Goal: Task Accomplishment & Management: Use online tool/utility

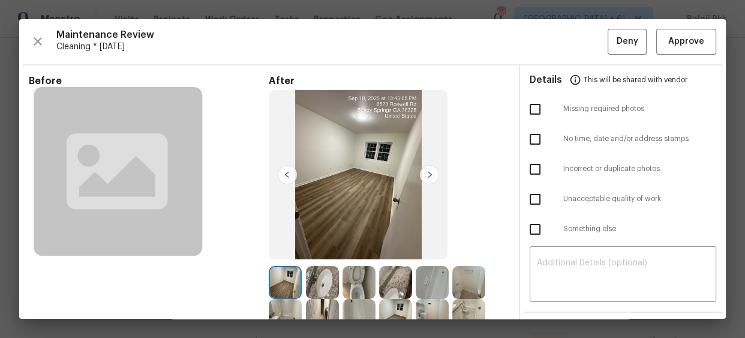
scroll to position [109, 0]
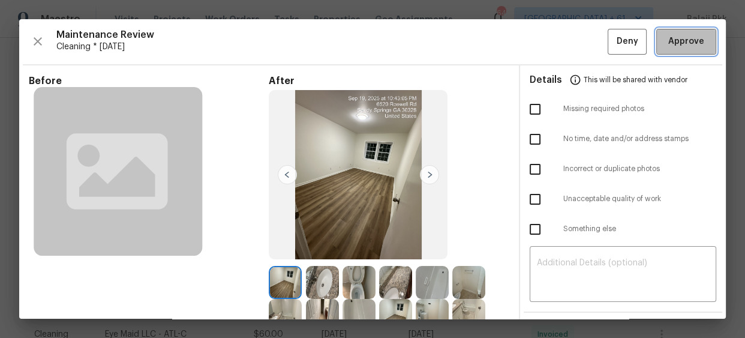
click at [685, 45] on span "Approve" at bounding box center [687, 41] width 36 height 15
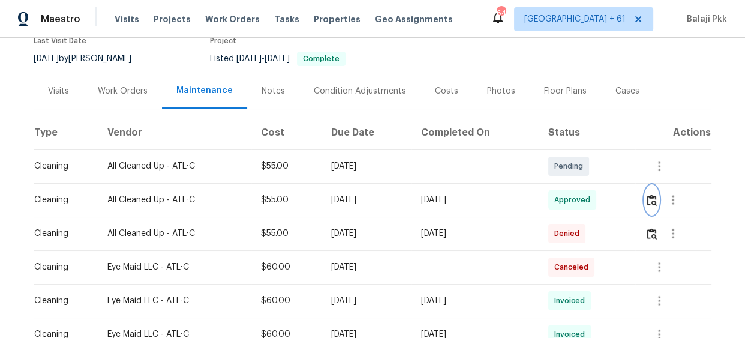
click at [657, 203] on img "button" at bounding box center [652, 199] width 10 height 11
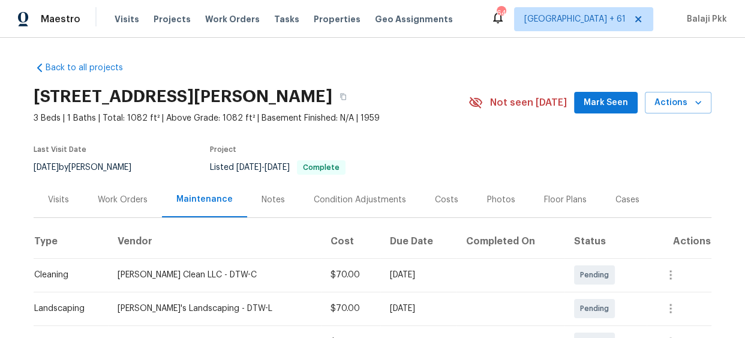
scroll to position [163, 0]
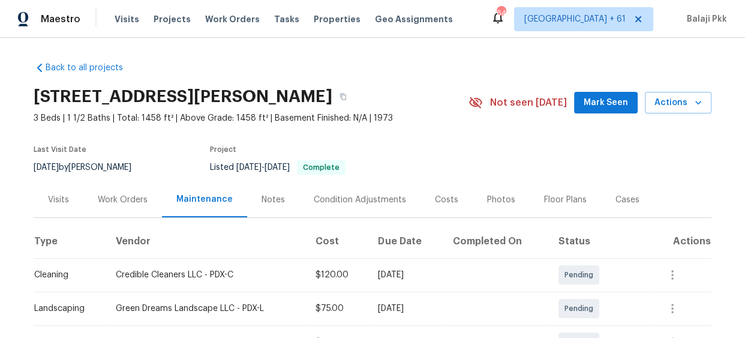
scroll to position [163, 0]
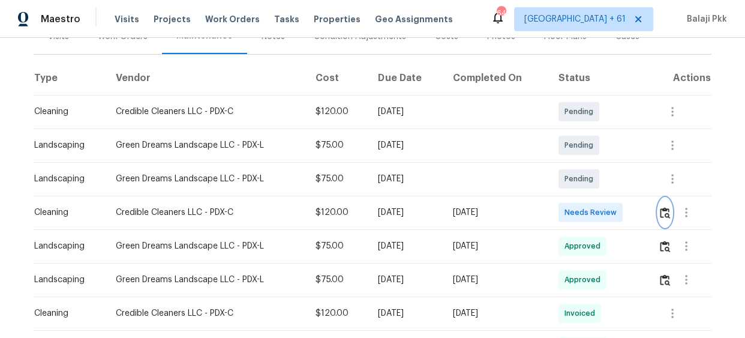
click at [660, 210] on img "button" at bounding box center [665, 212] width 10 height 11
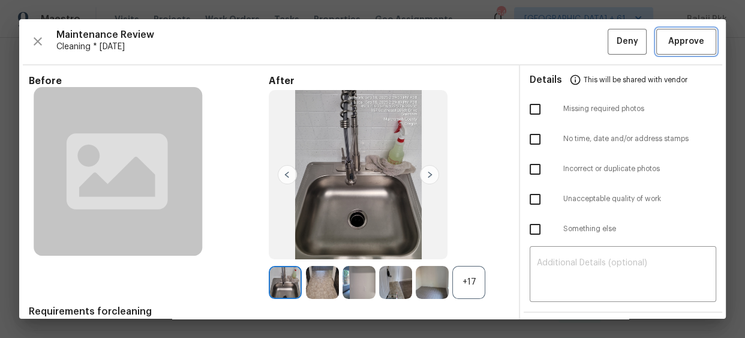
click at [672, 38] on span "Approve" at bounding box center [687, 41] width 36 height 15
click at [682, 38] on span "Approve" at bounding box center [687, 41] width 36 height 15
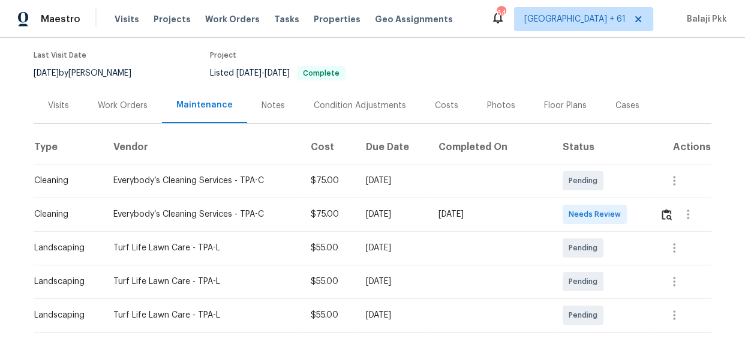
scroll to position [218, 0]
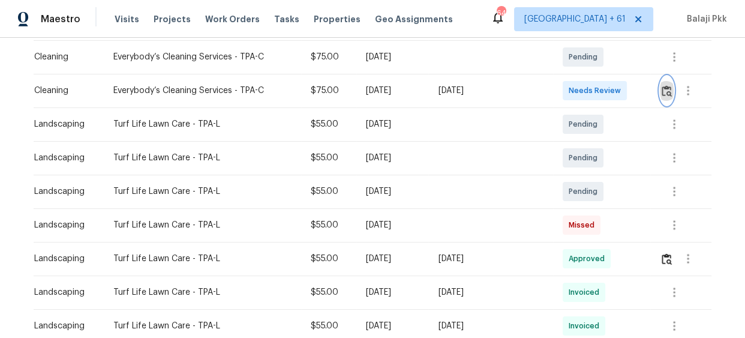
click at [665, 88] on img "button" at bounding box center [667, 90] width 10 height 11
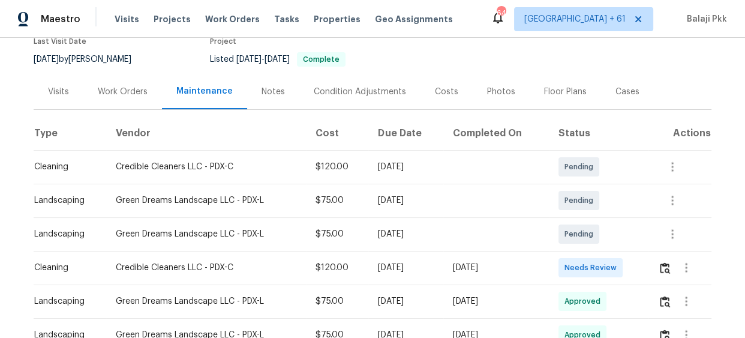
scroll to position [109, 0]
click at [660, 264] on img "button" at bounding box center [665, 267] width 10 height 11
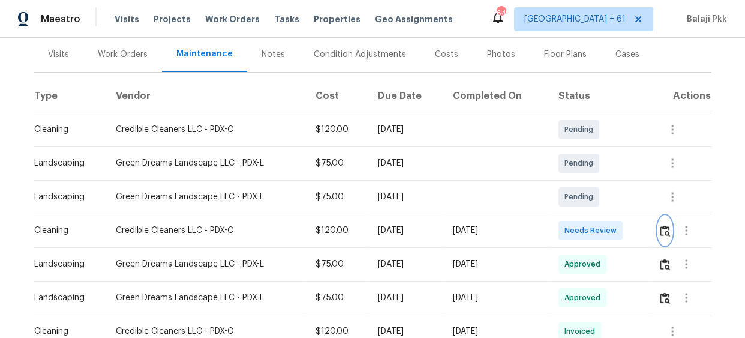
scroll to position [163, 0]
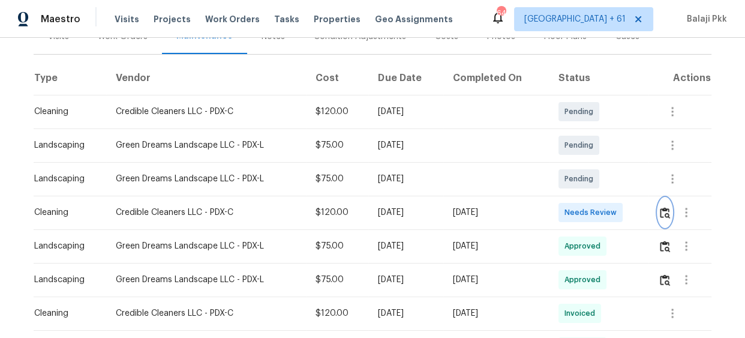
click at [660, 212] on img "button" at bounding box center [665, 212] width 10 height 11
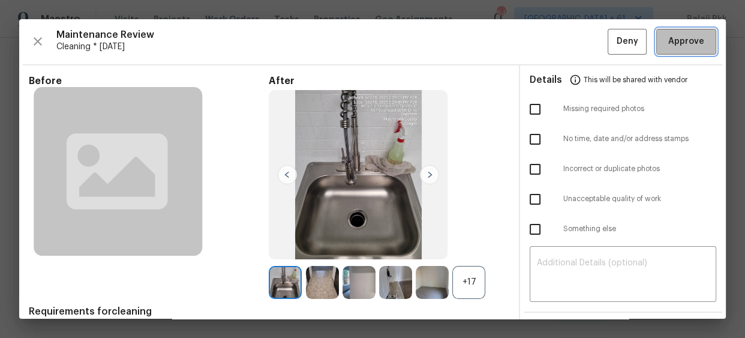
click at [657, 32] on button "Approve" at bounding box center [687, 42] width 60 height 26
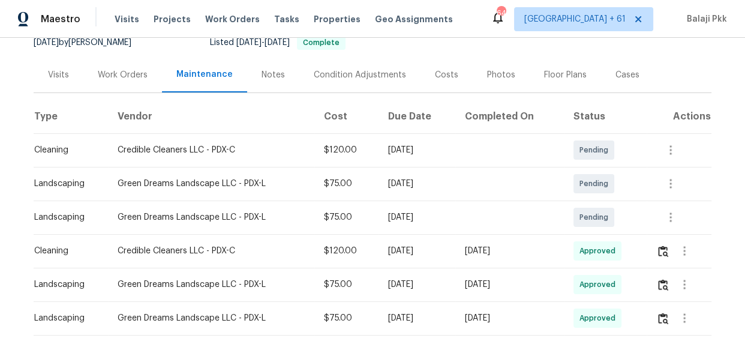
scroll to position [163, 0]
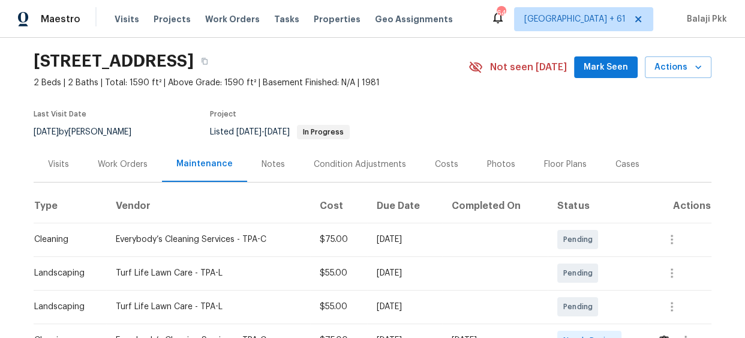
scroll to position [109, 0]
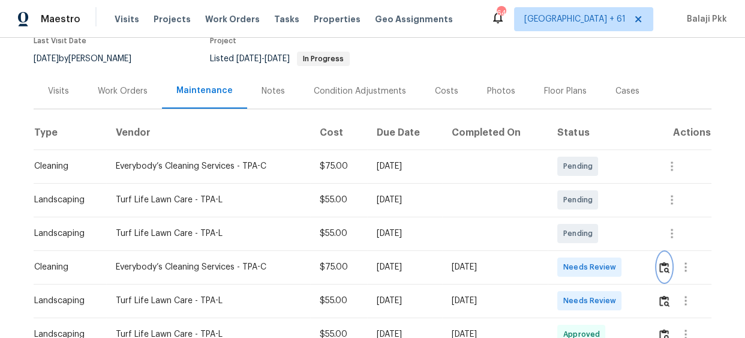
click at [661, 264] on img "button" at bounding box center [665, 267] width 10 height 11
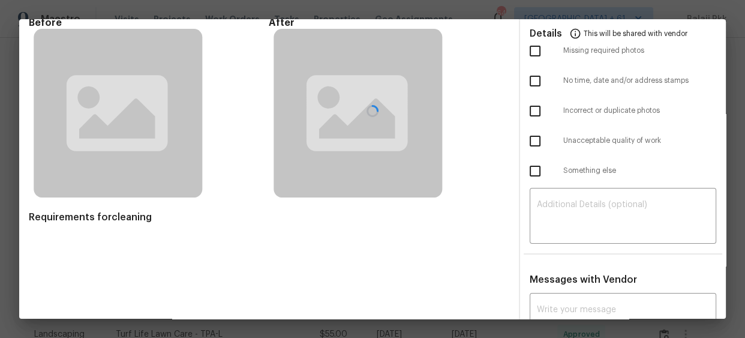
scroll to position [0, 0]
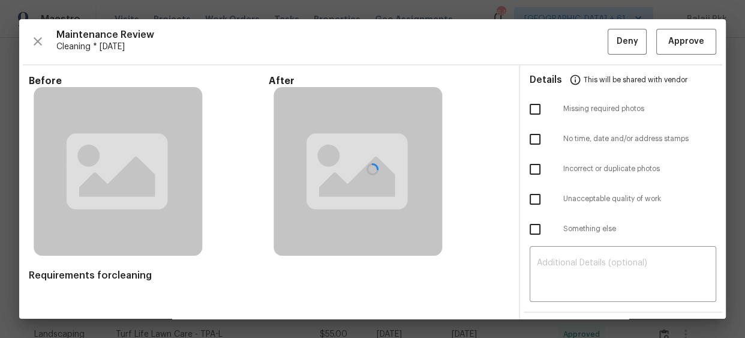
click at [373, 67] on div at bounding box center [372, 169] width 707 height 300
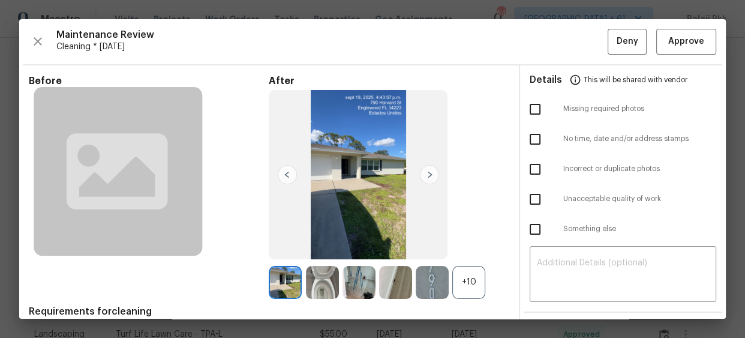
click at [475, 271] on div "+10" at bounding box center [469, 282] width 33 height 33
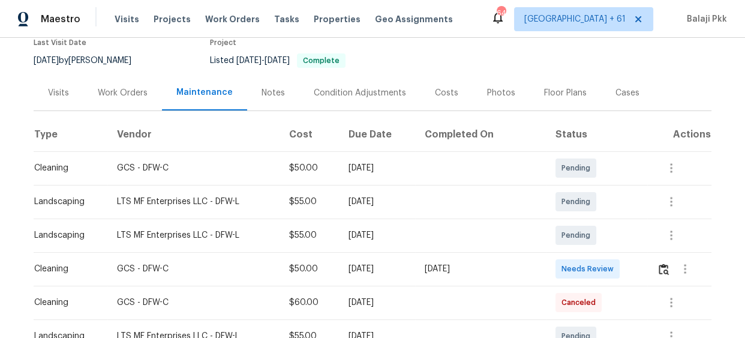
scroll to position [109, 0]
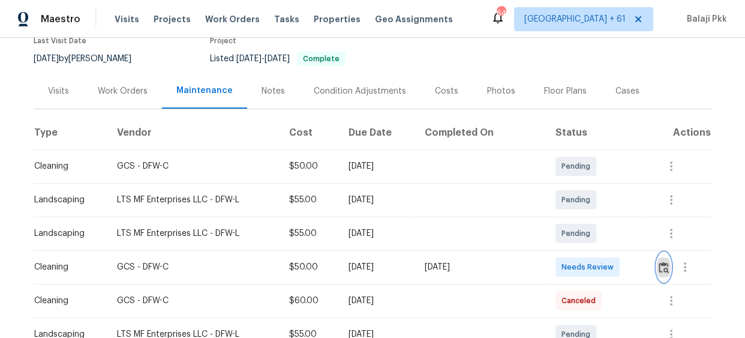
click at [657, 265] on button "button" at bounding box center [664, 267] width 14 height 29
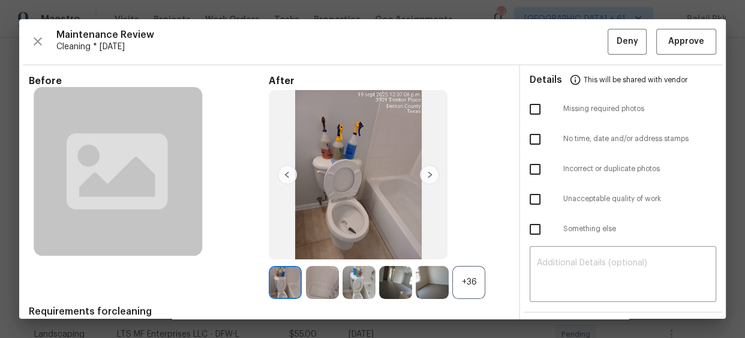
click at [466, 288] on div "+36" at bounding box center [469, 282] width 33 height 33
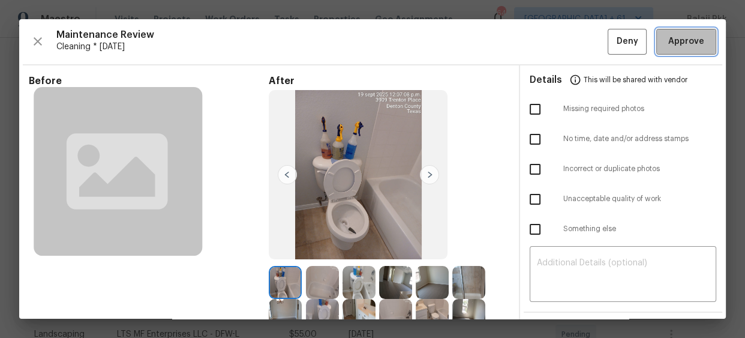
click at [669, 31] on button "Approve" at bounding box center [687, 42] width 60 height 26
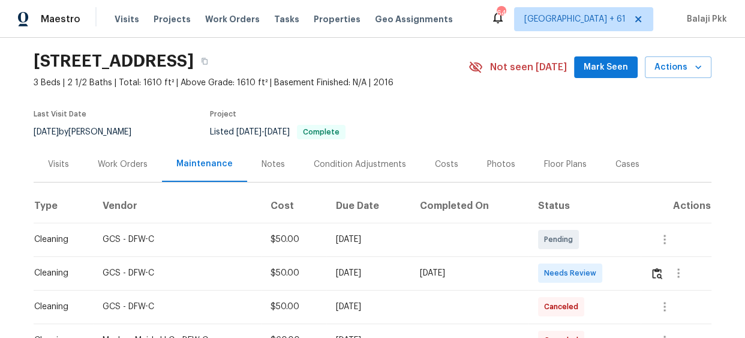
scroll to position [54, 0]
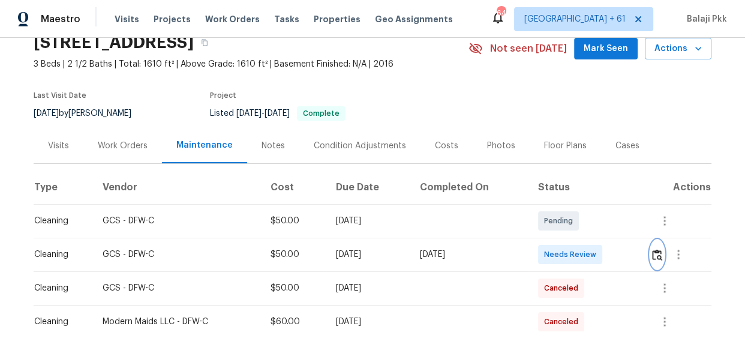
click at [655, 252] on img "button" at bounding box center [657, 254] width 10 height 11
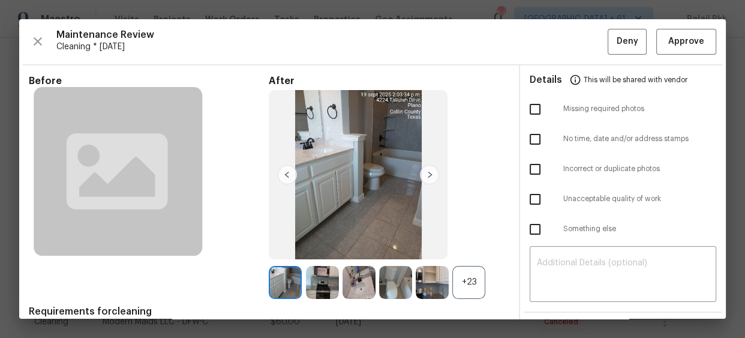
click at [468, 282] on div "+23" at bounding box center [469, 282] width 33 height 33
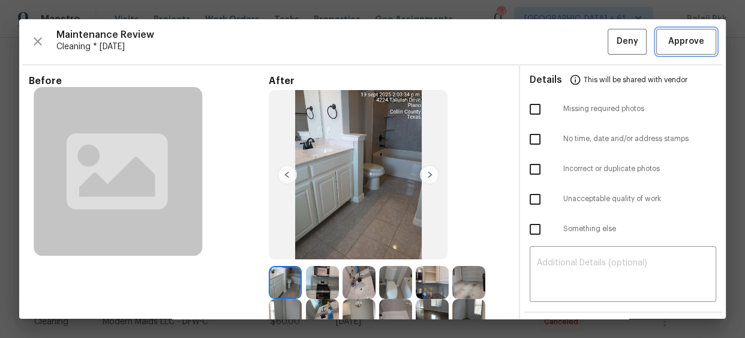
click at [666, 40] on span "Approve" at bounding box center [686, 41] width 41 height 15
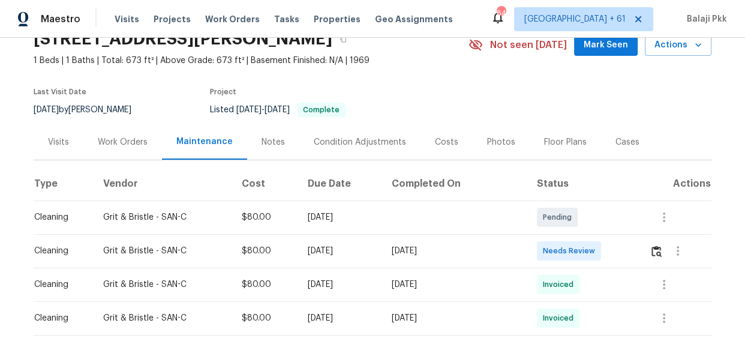
scroll to position [109, 0]
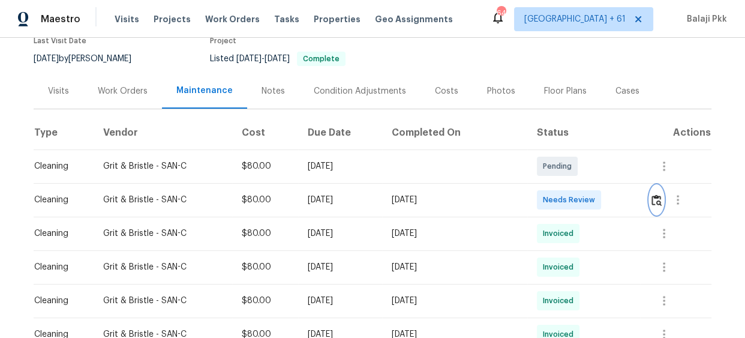
click at [650, 197] on button "button" at bounding box center [657, 199] width 14 height 29
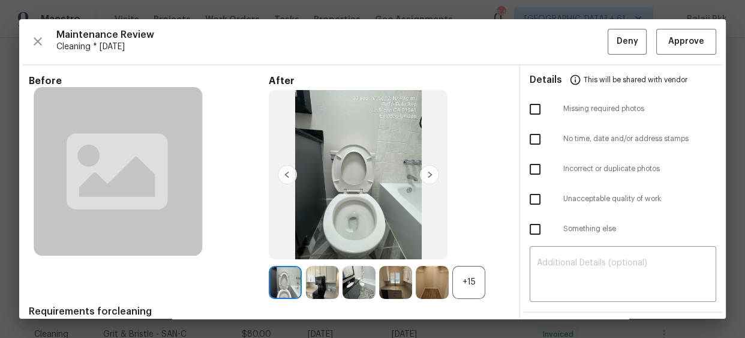
click at [475, 284] on div "+15" at bounding box center [469, 282] width 33 height 33
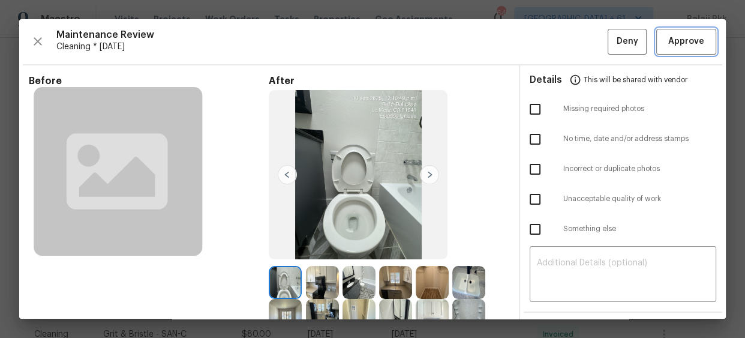
click at [669, 38] on span "Approve" at bounding box center [687, 41] width 36 height 15
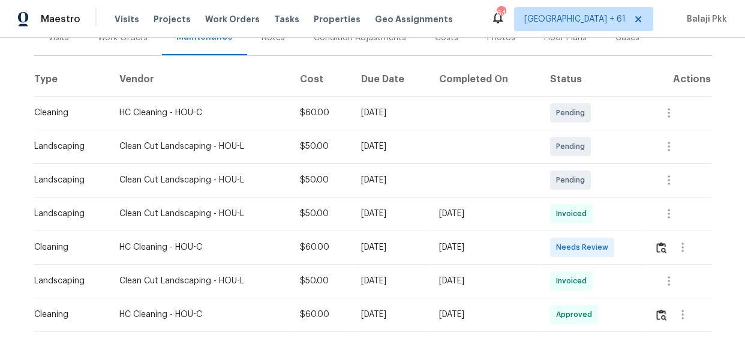
scroll to position [163, 0]
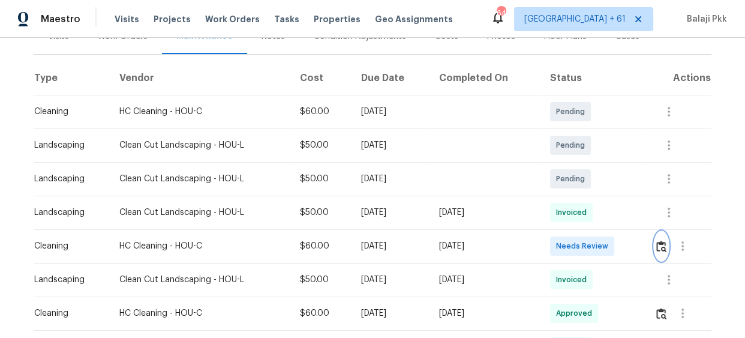
click at [663, 244] on img "button" at bounding box center [662, 246] width 10 height 11
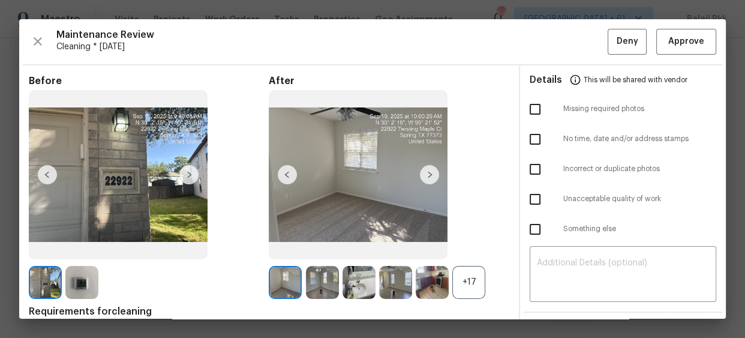
click at [474, 290] on div "+17" at bounding box center [469, 282] width 33 height 33
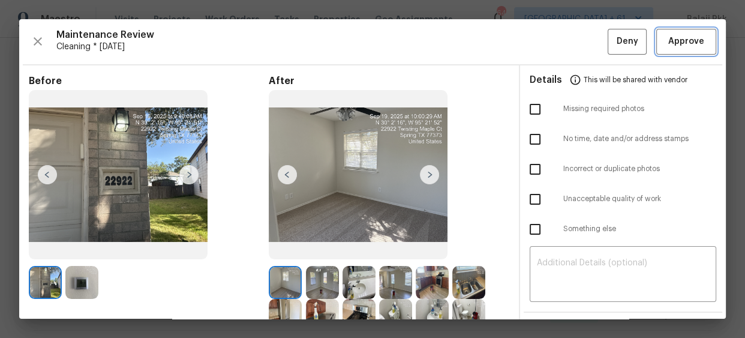
click at [680, 44] on span "Approve" at bounding box center [687, 41] width 36 height 15
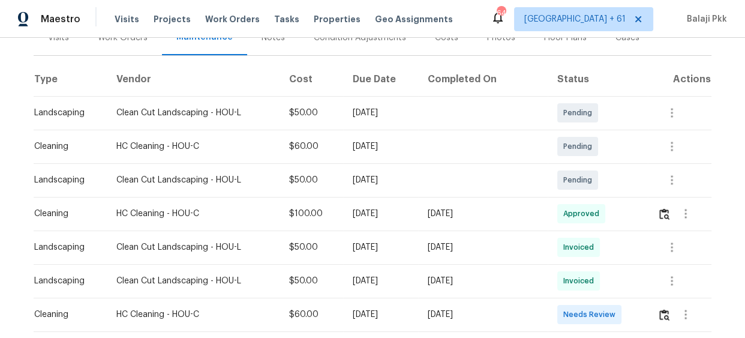
scroll to position [163, 0]
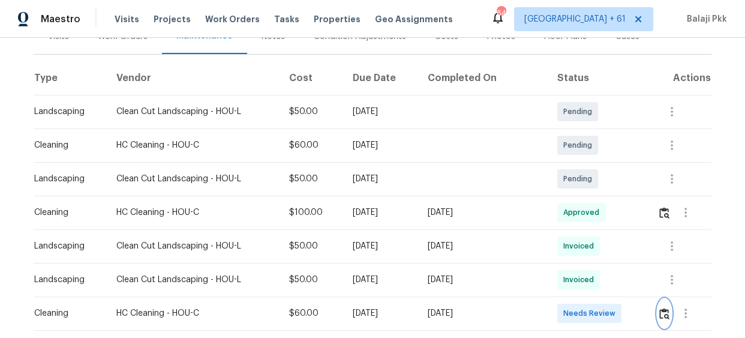
click at [663, 311] on img "button" at bounding box center [665, 313] width 10 height 11
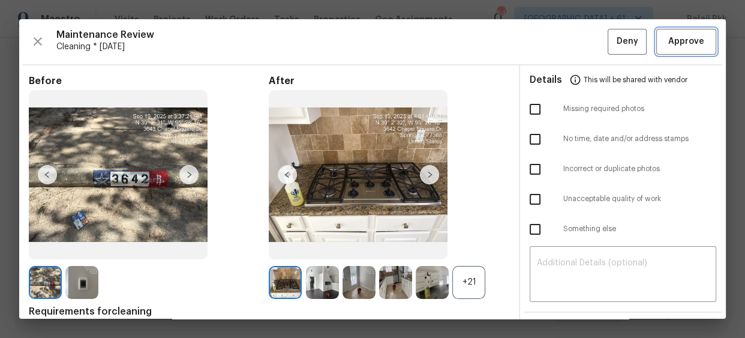
click at [667, 29] on button "Approve" at bounding box center [687, 42] width 60 height 26
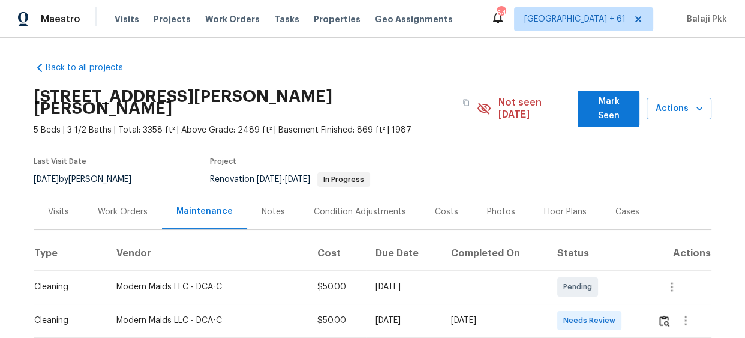
click at [654, 311] on td at bounding box center [680, 321] width 64 height 34
click at [660, 315] on img "button" at bounding box center [665, 320] width 10 height 11
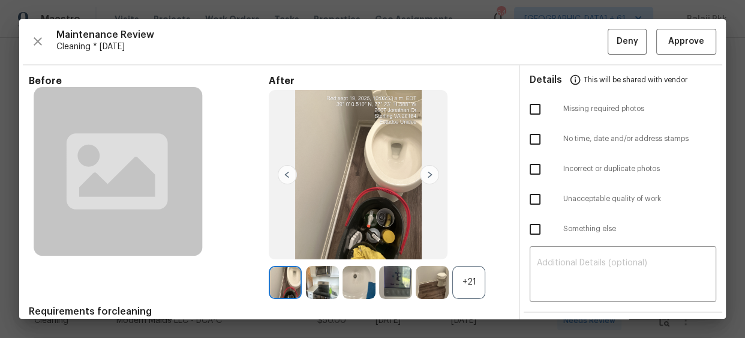
click at [474, 270] on div "+21" at bounding box center [469, 282] width 33 height 33
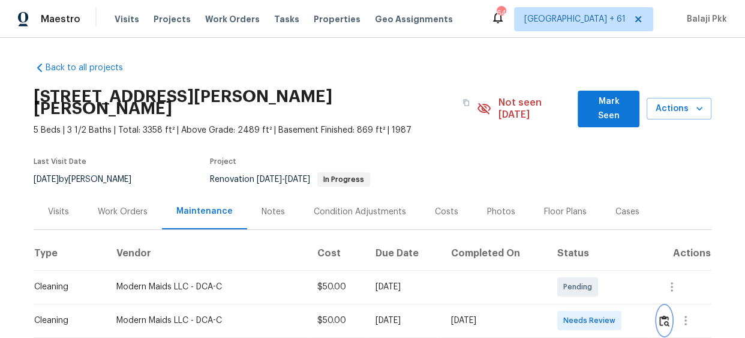
click at [661, 315] on img "button" at bounding box center [665, 320] width 10 height 11
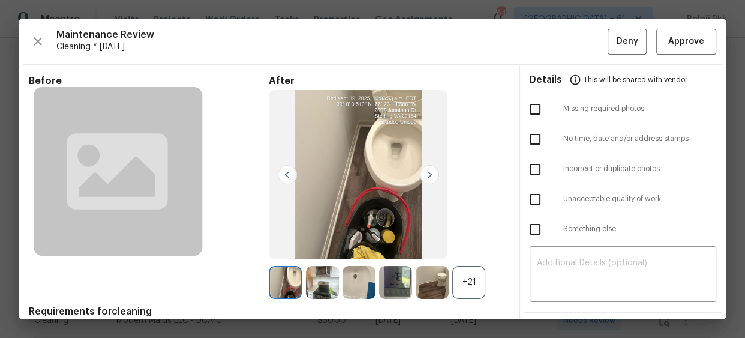
click at [462, 288] on div "+21" at bounding box center [469, 282] width 33 height 33
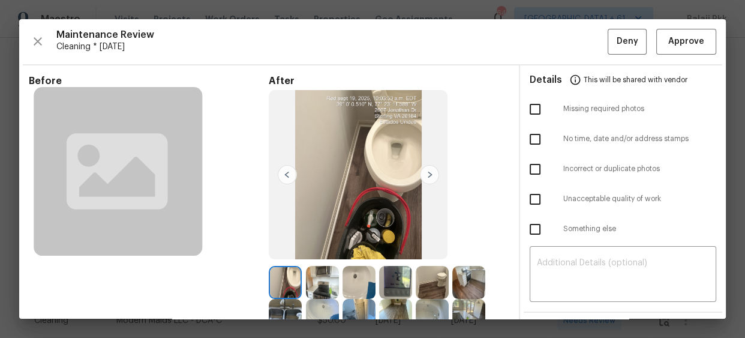
click at [528, 108] on input "checkbox" at bounding box center [535, 109] width 25 height 25
checkbox input "true"
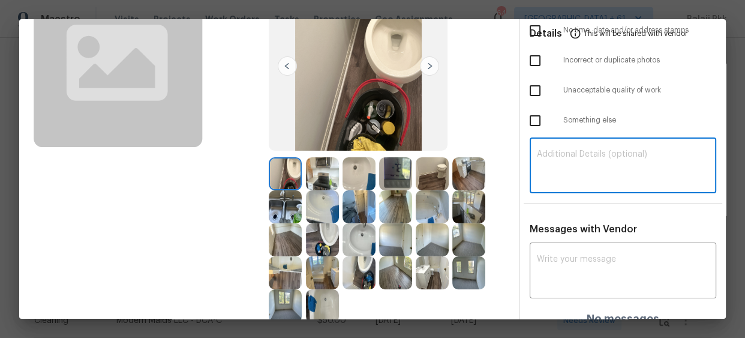
click at [624, 161] on textarea at bounding box center [623, 167] width 172 height 34
paste textarea "Maintenance Audit Team: Hello! Unfortunately, this Cleaning visit completed on …"
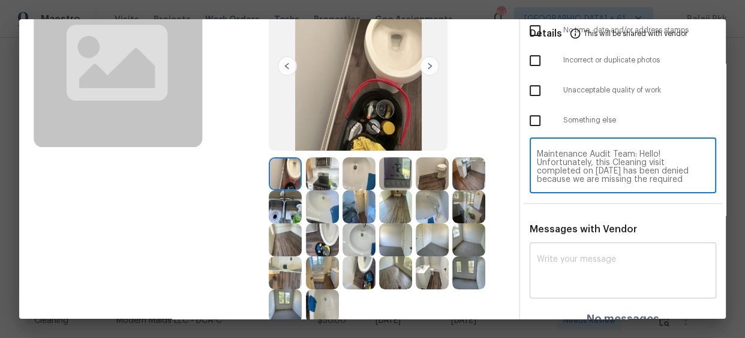
scroll to position [126, 0]
type textarea "Maintenance Audit Team: Hello! Unfortunately, this Cleaning visit completed on …"
click at [618, 271] on textarea at bounding box center [623, 272] width 172 height 34
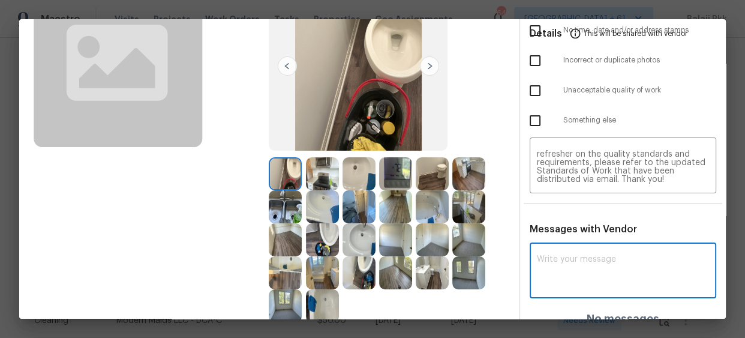
paste textarea "Maintenance Audit Team: Hello! Unfortunately, this Cleaning visit completed on …"
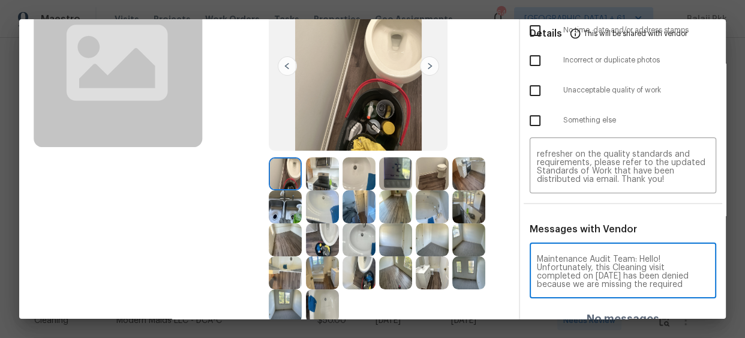
scroll to position [185, 0]
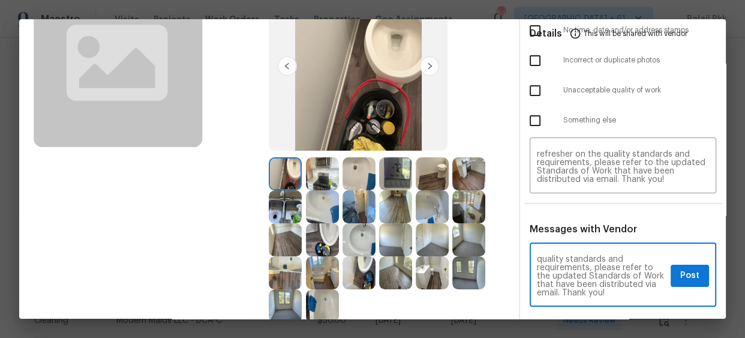
type textarea "Maintenance Audit Team: Hello! Unfortunately, this Cleaning visit completed on …"
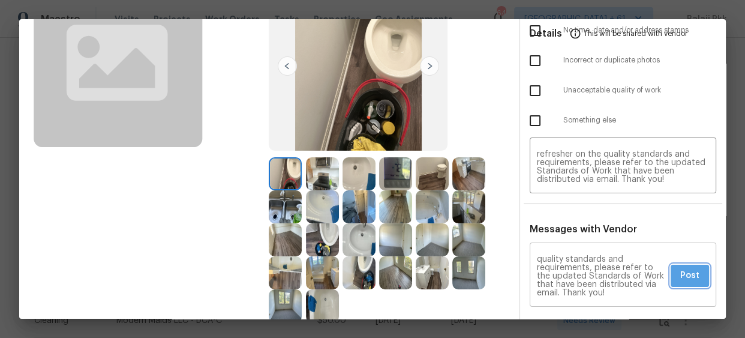
click at [684, 274] on span "Post" at bounding box center [690, 275] width 19 height 15
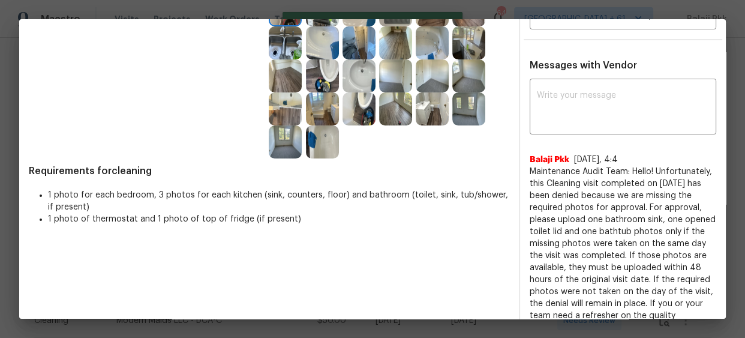
scroll to position [0, 0]
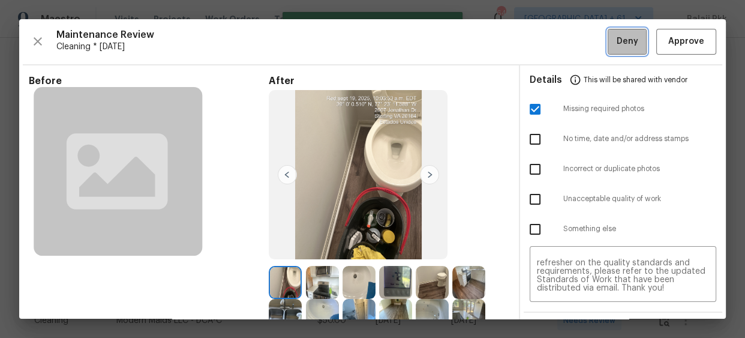
click at [617, 42] on span "Deny" at bounding box center [628, 41] width 22 height 15
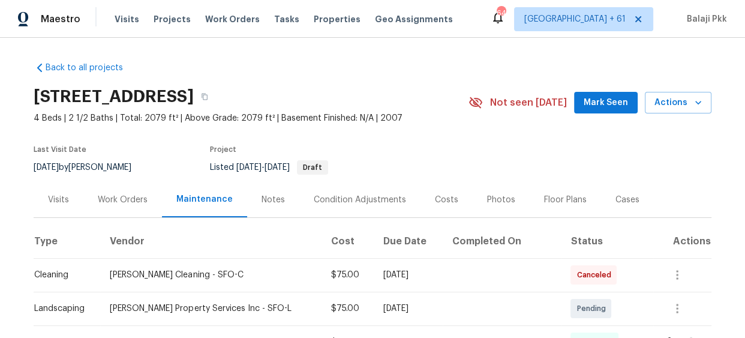
scroll to position [163, 0]
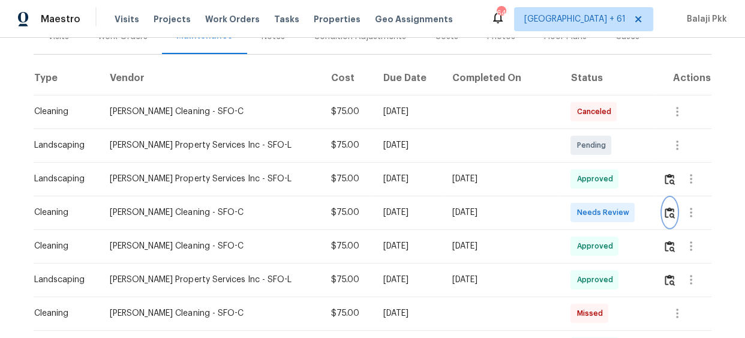
click at [665, 214] on img "button" at bounding box center [670, 212] width 10 height 11
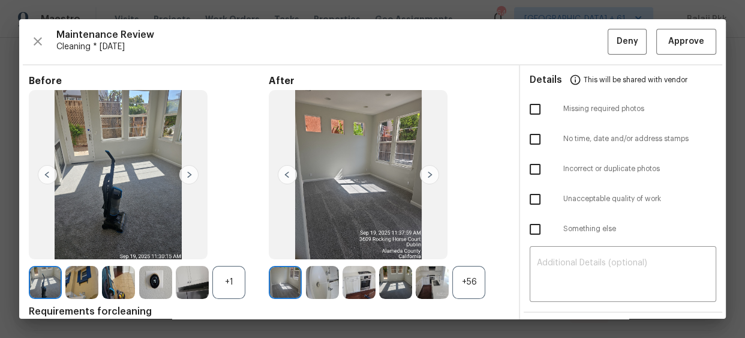
click at [472, 279] on div "+56" at bounding box center [469, 282] width 33 height 33
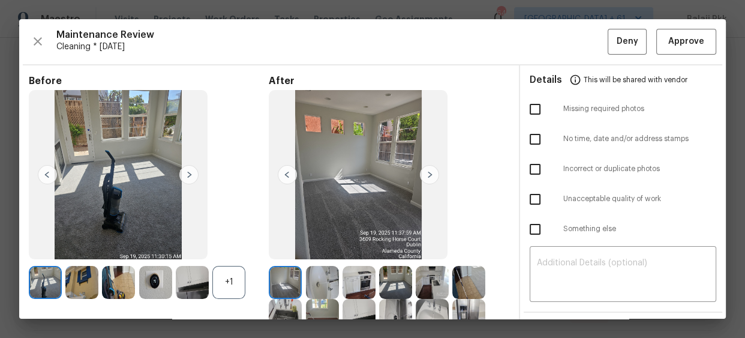
click at [241, 273] on div "+1" at bounding box center [228, 282] width 33 height 33
click at [633, 41] on button "Deny" at bounding box center [627, 42] width 39 height 26
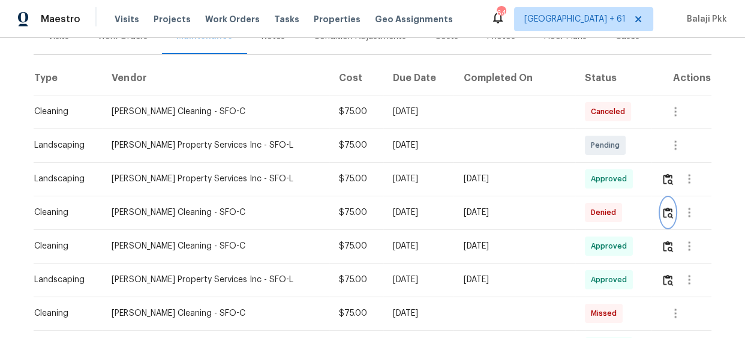
click at [663, 210] on img "button" at bounding box center [668, 212] width 10 height 11
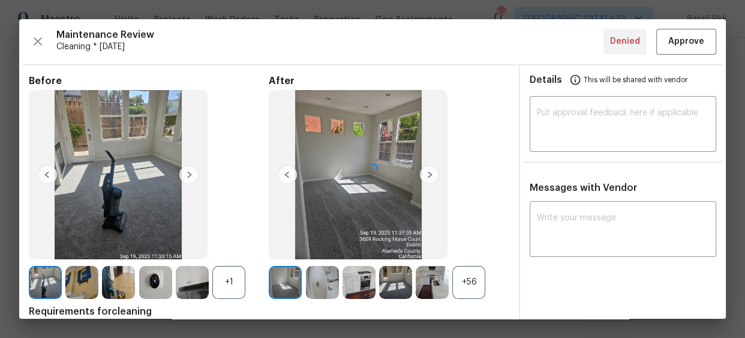
click at [667, 39] on div at bounding box center [372, 169] width 707 height 300
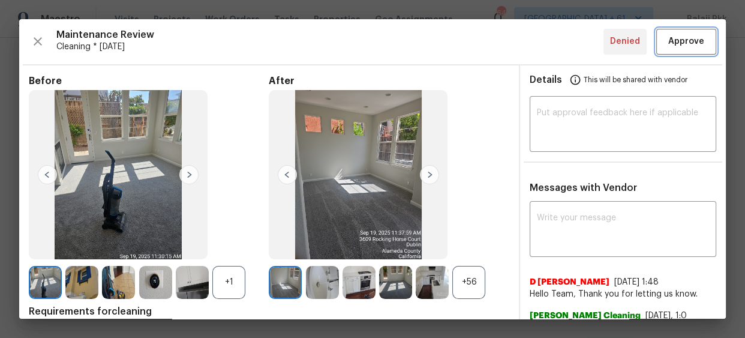
click at [678, 46] on span "Approve" at bounding box center [687, 41] width 36 height 15
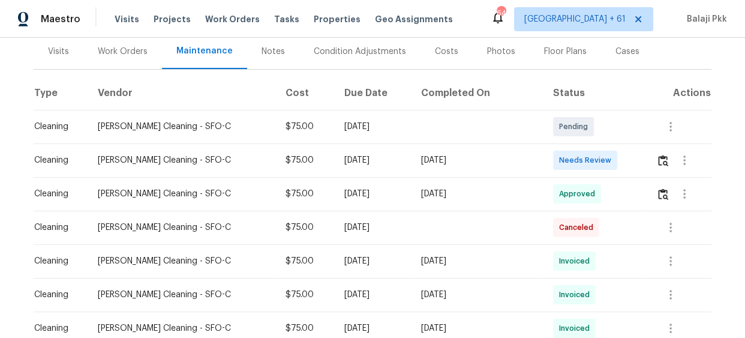
scroll to position [163, 0]
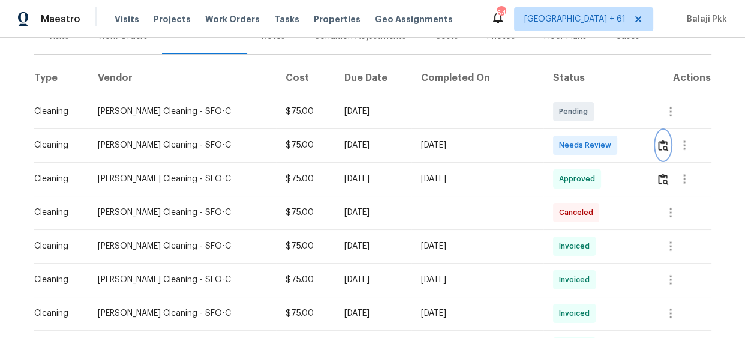
click at [658, 144] on img "button" at bounding box center [663, 145] width 10 height 11
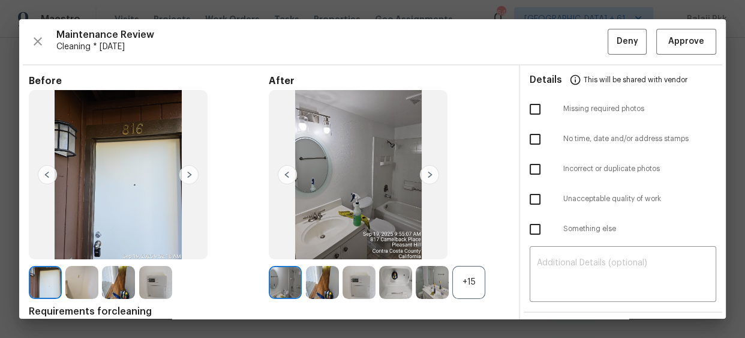
click at [465, 284] on div "+15" at bounding box center [469, 282] width 33 height 33
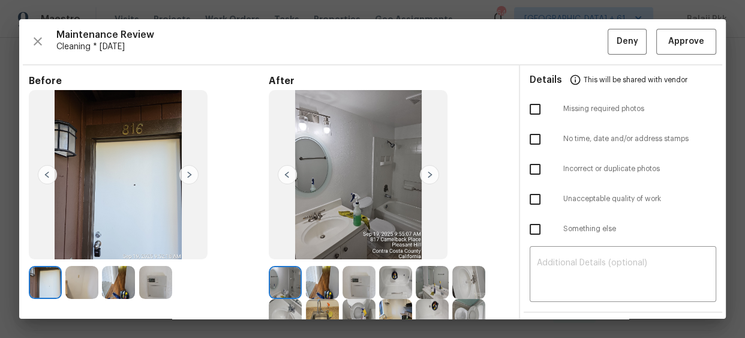
click at [708, 34] on div "Maintenance Review Cleaning * Mon, Sep 15 Deny Approve Before After Requirement…" at bounding box center [372, 169] width 707 height 300
click at [705, 32] on button "Approve" at bounding box center [687, 42] width 60 height 26
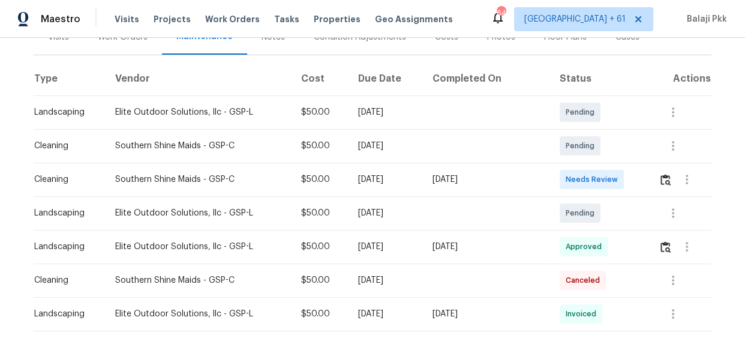
scroll to position [163, 0]
click at [661, 178] on img "button" at bounding box center [666, 178] width 10 height 11
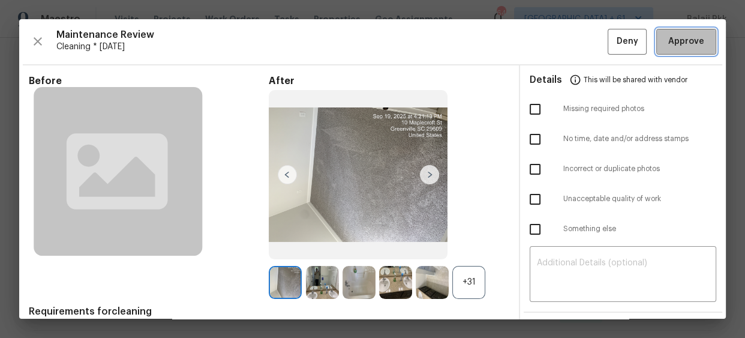
click at [669, 38] on span "Approve" at bounding box center [687, 41] width 36 height 15
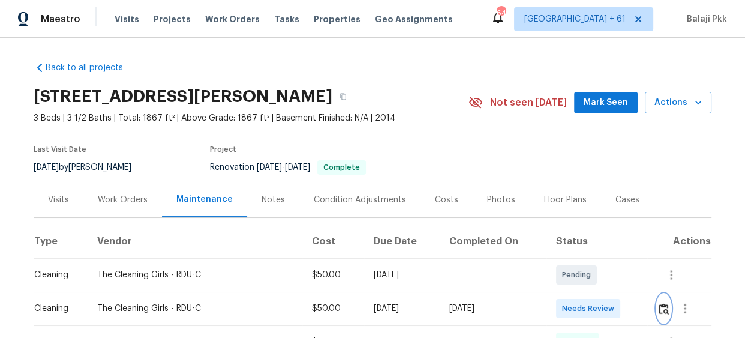
click at [659, 306] on img "button" at bounding box center [664, 308] width 10 height 11
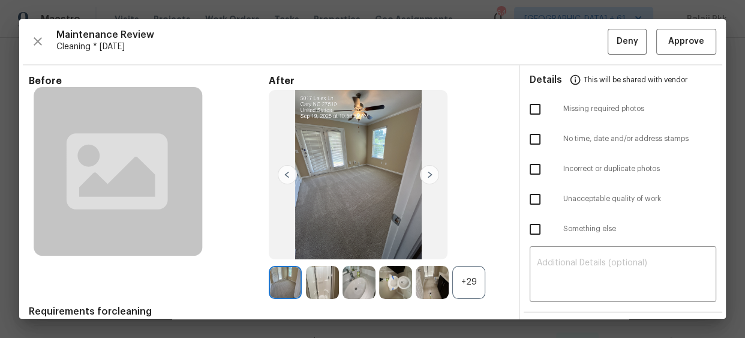
click at [468, 282] on div "+29" at bounding box center [469, 282] width 33 height 33
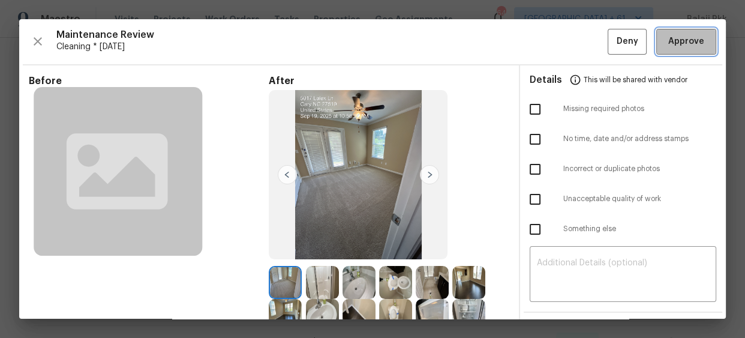
click at [669, 38] on span "Approve" at bounding box center [687, 41] width 36 height 15
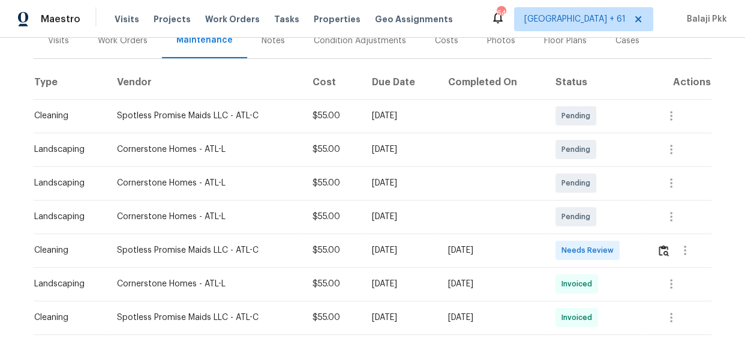
scroll to position [163, 0]
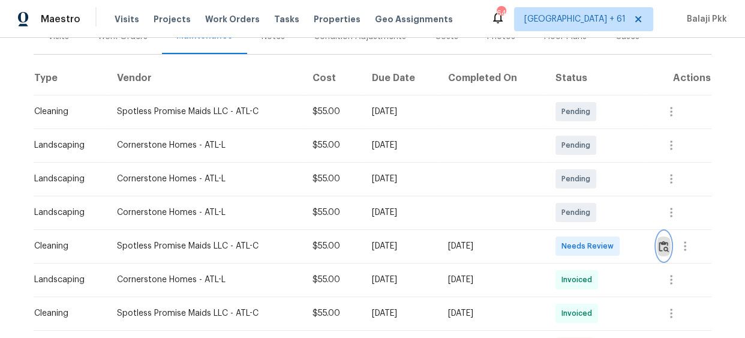
click at [660, 245] on img "button" at bounding box center [664, 246] width 10 height 11
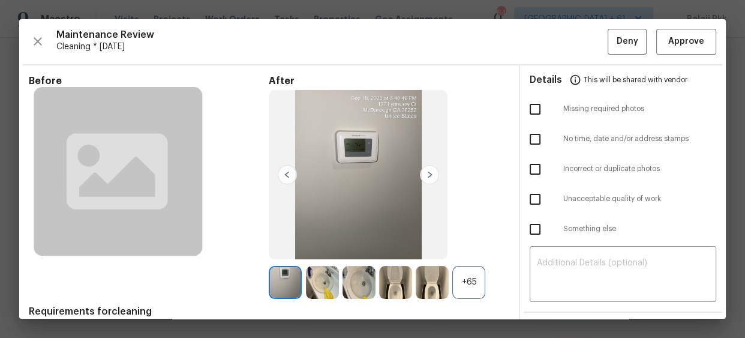
click at [453, 285] on div "+65" at bounding box center [469, 282] width 33 height 33
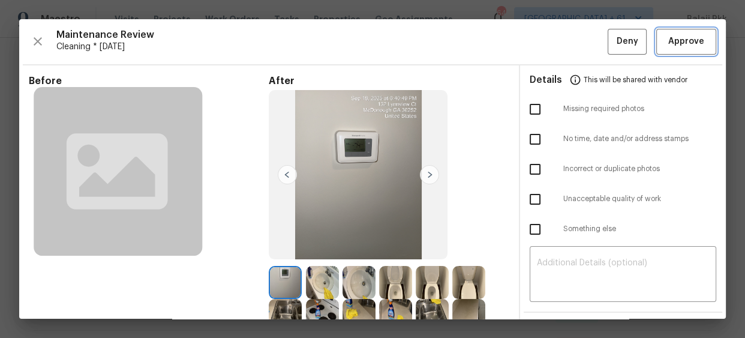
click at [673, 37] on span "Approve" at bounding box center [687, 41] width 36 height 15
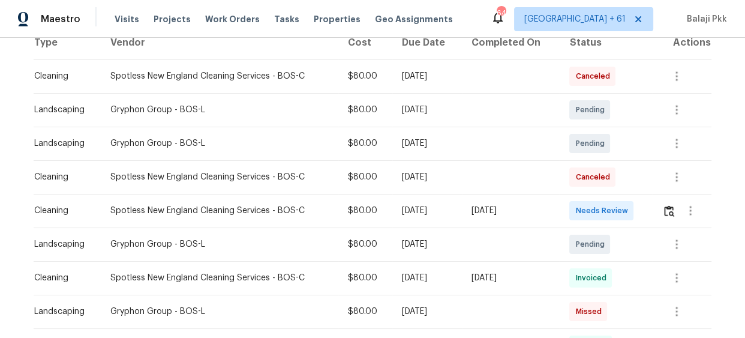
scroll to position [218, 0]
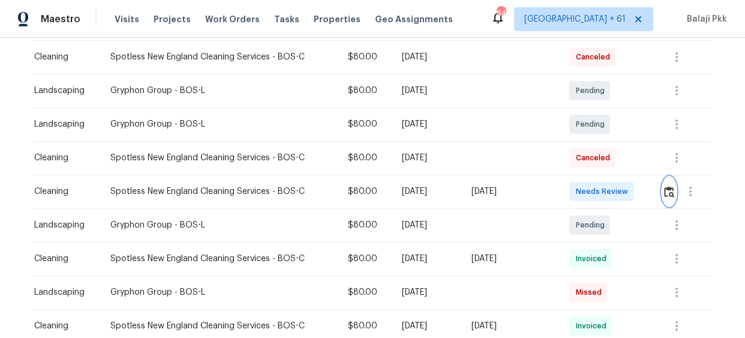
click at [667, 196] on img "button" at bounding box center [669, 191] width 10 height 11
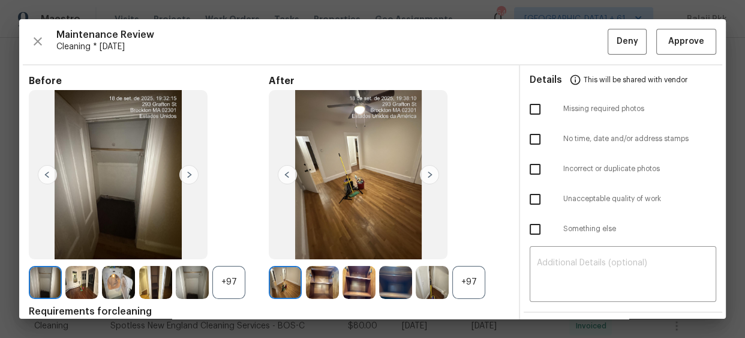
click at [478, 270] on div "+97" at bounding box center [469, 282] width 33 height 33
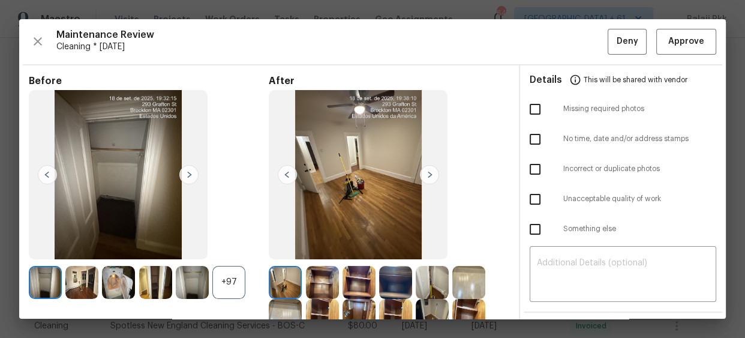
click at [230, 279] on div "+97" at bounding box center [228, 282] width 33 height 33
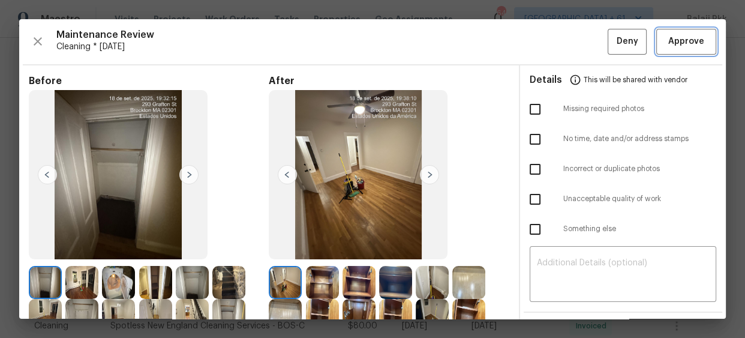
click at [669, 46] on span "Approve" at bounding box center [687, 41] width 36 height 15
